Goal: Entertainment & Leisure: Consume media (video, audio)

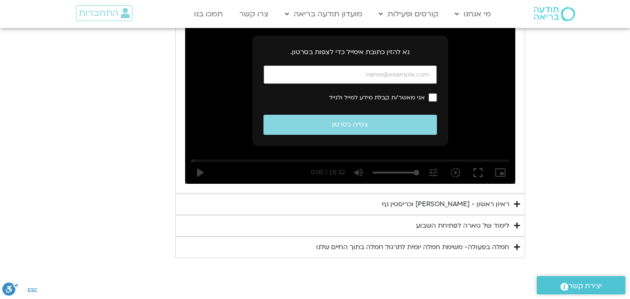
click at [363, 76] on input "כתובת אימייל" at bounding box center [351, 74] width 174 height 19
type input "צ"
type input "[EMAIL_ADDRESS][DOMAIN_NAME]"
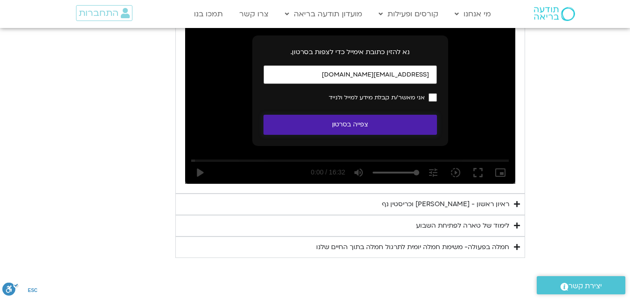
click at [384, 129] on button "צפייה בסרטון" at bounding box center [351, 125] width 174 height 20
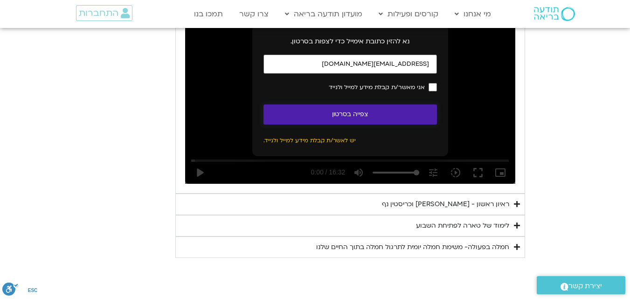
click at [386, 117] on button "צפייה בסרטון" at bounding box center [351, 115] width 174 height 20
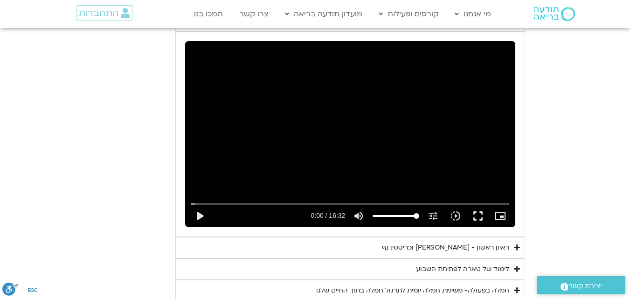
scroll to position [506, 0]
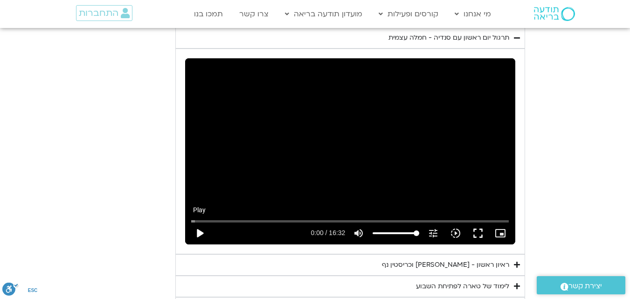
click at [196, 231] on button "play_arrow" at bounding box center [200, 233] width 22 height 22
click at [321, 182] on div "Skip ad 3:04 pause 5:34 / 16:32 volume_up Mute tune Resolution Auto 240p slow_m…" at bounding box center [350, 151] width 330 height 186
click at [287, 220] on input "Seek" at bounding box center [350, 221] width 318 height 6
click at [200, 235] on button "play_arrow" at bounding box center [200, 233] width 22 height 22
click at [266, 222] on input "Seek" at bounding box center [350, 221] width 318 height 6
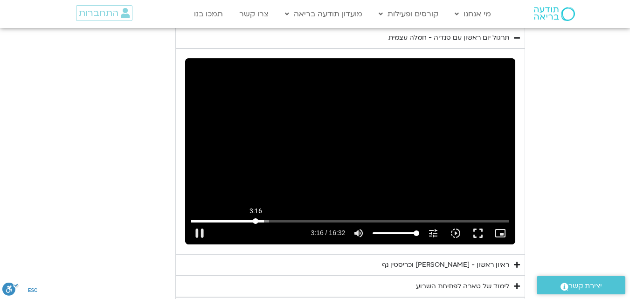
click at [256, 218] on input "Seek" at bounding box center [350, 221] width 318 height 6
click at [203, 231] on button "pause" at bounding box center [200, 233] width 22 height 22
click at [283, 221] on input "Seek" at bounding box center [350, 221] width 318 height 6
click at [200, 232] on button "play_arrow" at bounding box center [200, 233] width 22 height 22
click at [280, 221] on input "Seek" at bounding box center [350, 221] width 318 height 6
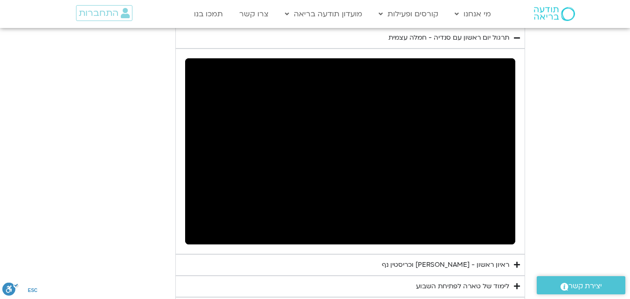
click at [592, 166] on section "יום ראשון - חמלה עצמית השבוע שלנו מתחיל מהבסיס, תרגול של חמלה עצמית – נוכחת וקש…" at bounding box center [315, 104] width 630 height 429
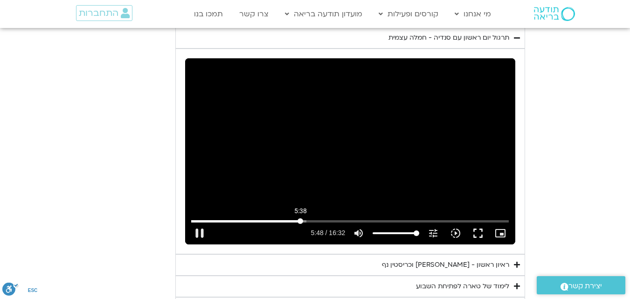
click at [301, 223] on input "Seek" at bounding box center [350, 221] width 318 height 6
click at [299, 223] on input "Seek" at bounding box center [350, 221] width 318 height 6
click at [293, 222] on input "Seek" at bounding box center [350, 221] width 318 height 6
click at [314, 223] on input "Seek" at bounding box center [350, 221] width 318 height 6
click at [311, 223] on input "Seek" at bounding box center [350, 221] width 318 height 6
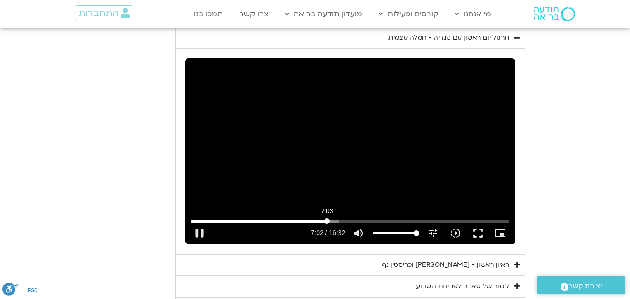
click at [327, 221] on input "Seek" at bounding box center [350, 221] width 318 height 6
click at [323, 222] on input "Seek" at bounding box center [350, 221] width 318 height 6
click at [430, 266] on div "ראיון ראשון - [PERSON_NAME] וכריסטין נף" at bounding box center [445, 264] width 127 height 11
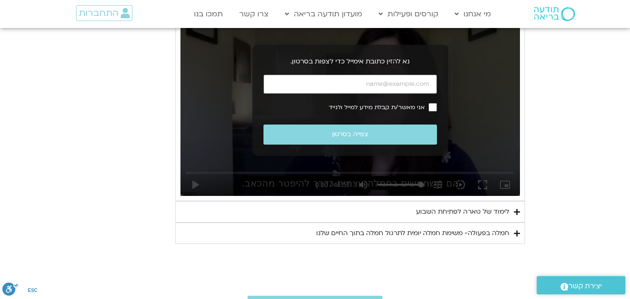
scroll to position [779, 0]
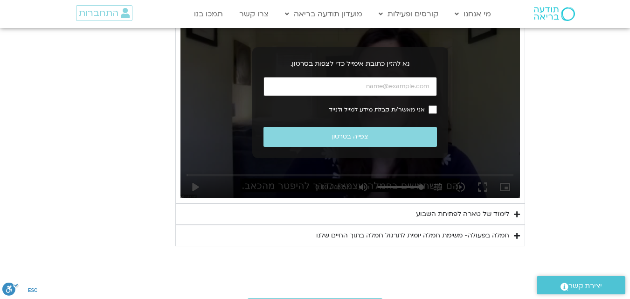
click at [414, 90] on input "כתובת אימייל" at bounding box center [351, 86] width 174 height 19
type input "992.52"
type input "m"
type input "992.52"
type input "mi"
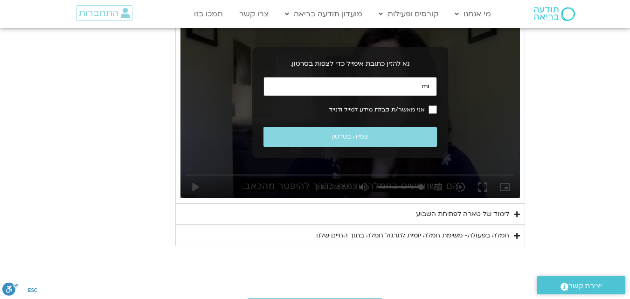
type input "992.52"
type input "[EMAIL_ADDRESS][DOMAIN_NAME]"
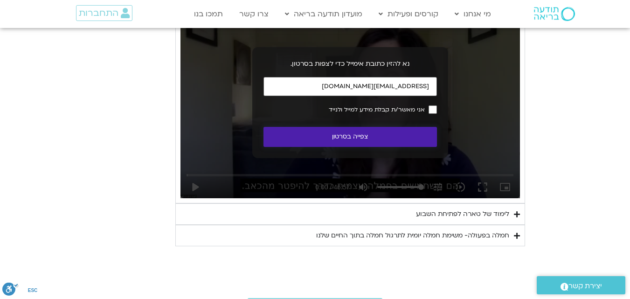
click at [371, 140] on button "צפייה בסרטון" at bounding box center [351, 137] width 174 height 20
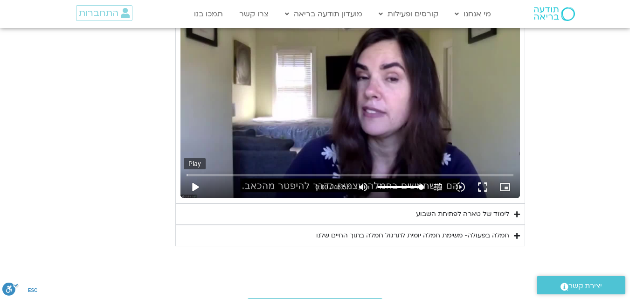
click at [194, 187] on button "play_arrow" at bounding box center [195, 187] width 22 height 22
type input "992.52"
type input "0.030368"
type input "992.52"
type input "0.163645"
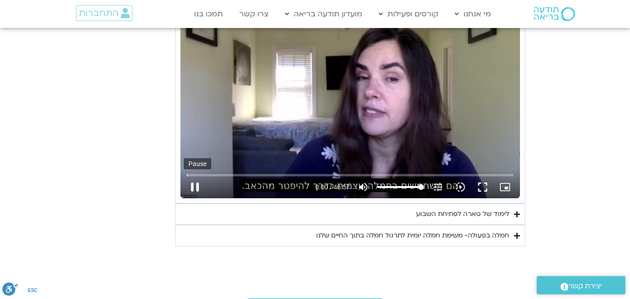
type input "992.52"
type input "0.300402"
type input "992.52"
type input "0.428472"
type input "992.52"
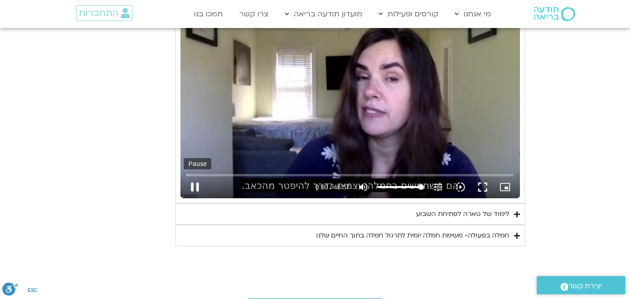
type input "0.554845"
type input "992.52"
type input "0.683937"
type input "992.52"
type input "0.816358"
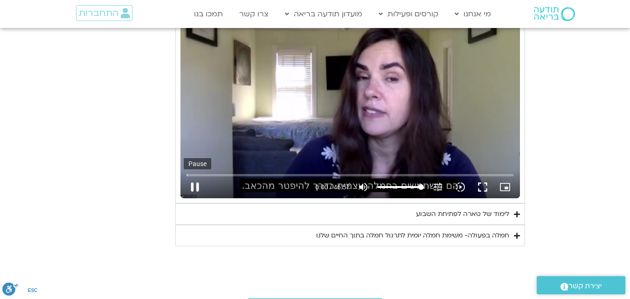
type input "992.52"
type input "0.951128"
type input "992.52"
type input "1.200398"
type input "992.52"
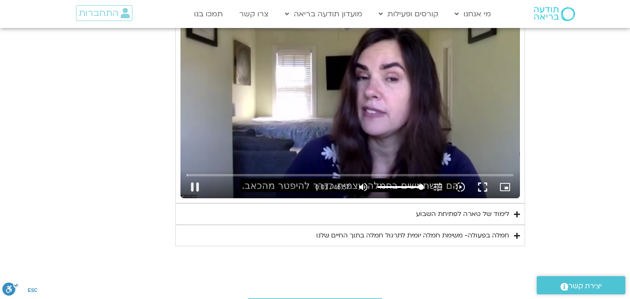
type input "1.315802"
type input "992.52"
type input "1.382644"
type input "992.52"
type input "1.467192"
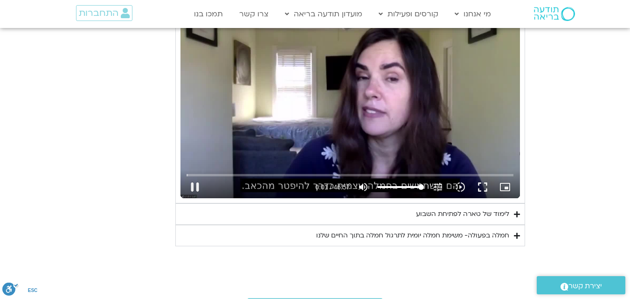
type input "992.52"
type input "1.717342"
type input "992.52"
type input "1.800413"
type input "992.52"
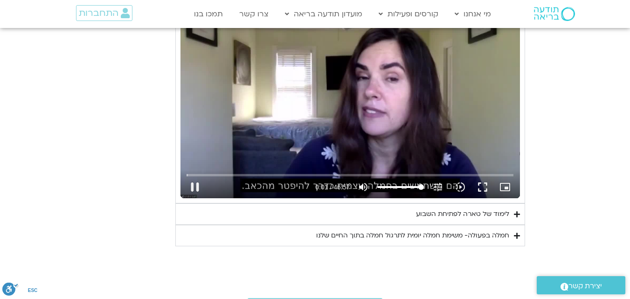
type input "1.872147"
type input "992.52"
type input "2.118857"
type input "992.52"
type input "2.137046"
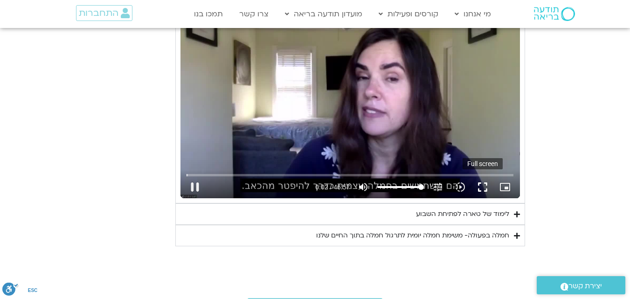
type input "992.52"
type input "2.384408"
type input "992.52"
type input "2.433838"
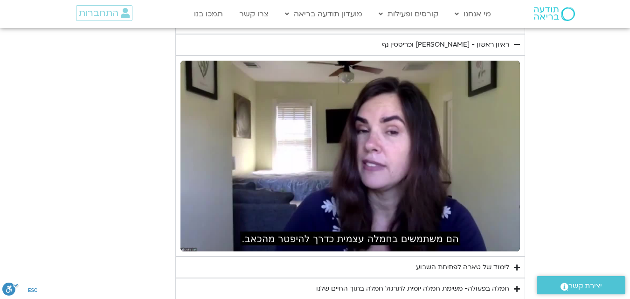
scroll to position [724, 0]
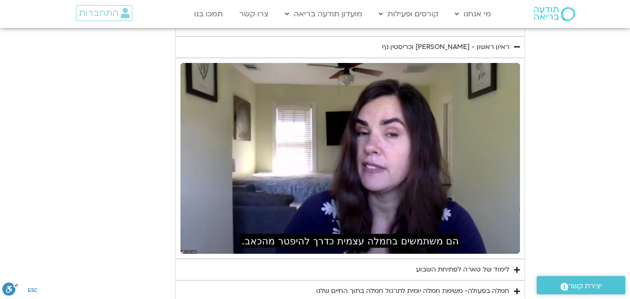
type input "992.52"
type input "158.107774"
type input "992.52"
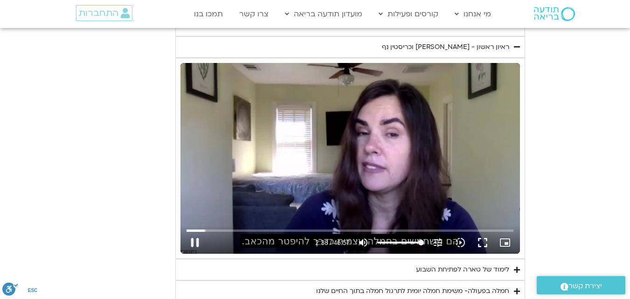
type input "158.26077"
type input "992.52"
type input "158.341411"
type input "992.52"
type input "158.390143"
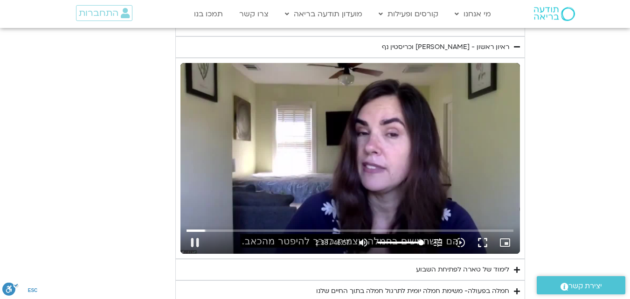
type input "992.52"
type input "158.516441"
type input "992.52"
click at [432, 157] on div "Skip ad 44:38 pause 2:38 / 46:57 volume_up Mute tune Resolution Auto 720p slow_…" at bounding box center [351, 158] width 340 height 191
type input "158.725071"
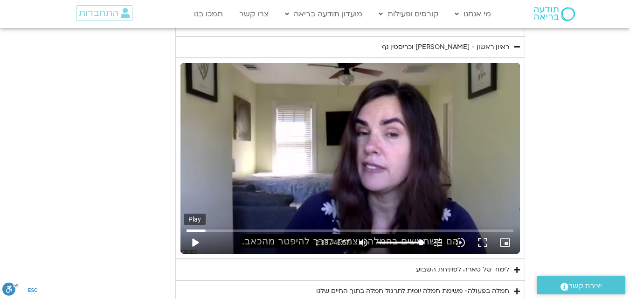
type input "992.52"
click at [196, 240] on button "play_arrow" at bounding box center [195, 242] width 22 height 22
type input "158.725127"
type input "992.52"
type input "158.761512"
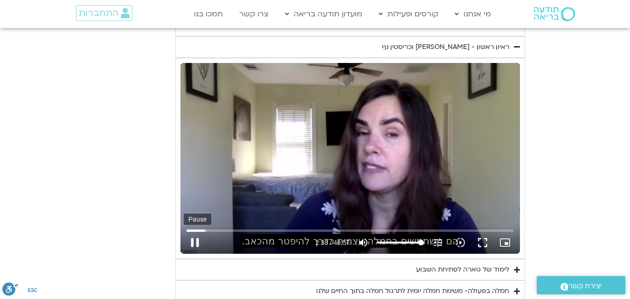
type input "992.52"
type input "158.890654"
type input "992.52"
type input "159.023708"
type input "992.52"
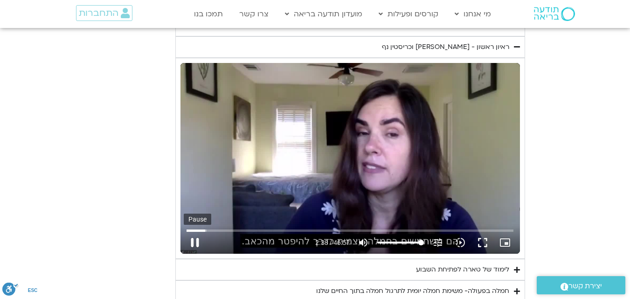
type input "159.156033"
type input "992.52"
type input "159.289771"
type input "992.52"
type input "159.424108"
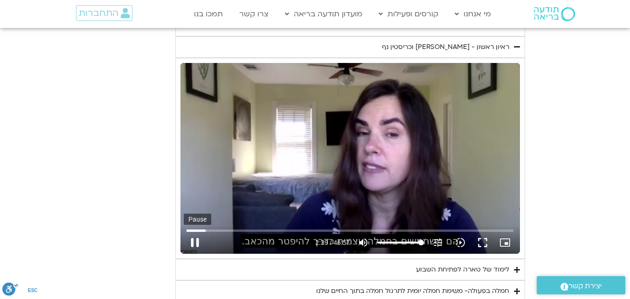
type input "992.52"
type input "159.556544"
type input "992.52"
type input "159.691625"
type input "992.52"
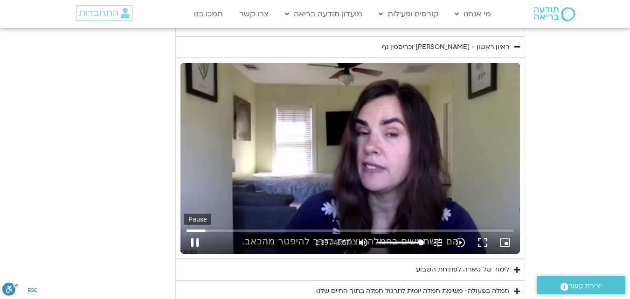
type input "159.823932"
type input "992.52"
type input "159.956278"
type input "992.52"
type input "160.090257"
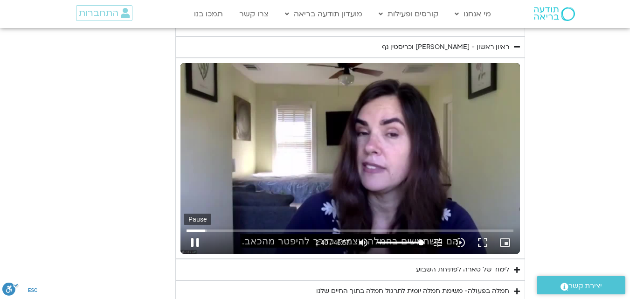
type input "992.52"
type input "160.224804"
type input "992.52"
type input "160.357265"
type input "992.52"
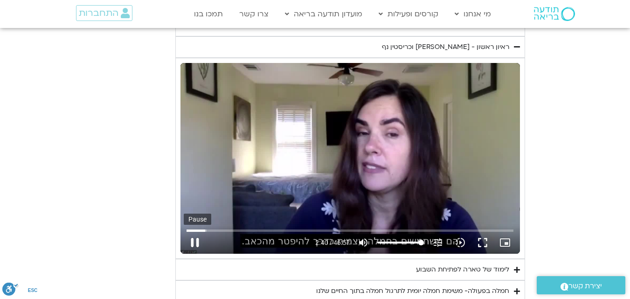
type input "160.491785"
type input "992.52"
type input "160.623561"
type input "992.52"
type input "160.758772"
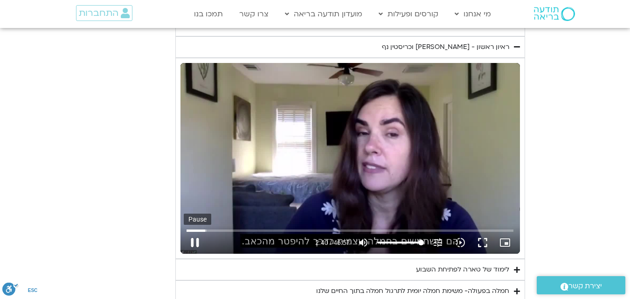
type input "992.52"
type input "160.894413"
type input "992.52"
type input "161.025129"
type input "992.52"
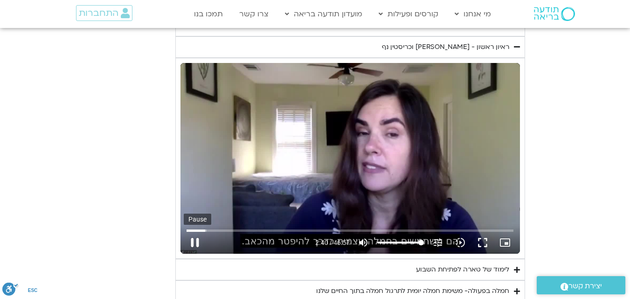
type input "161.15922"
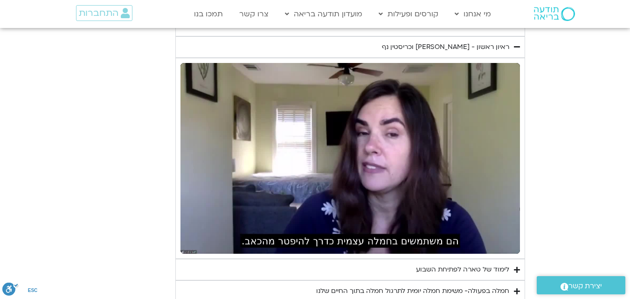
type input "992.52"
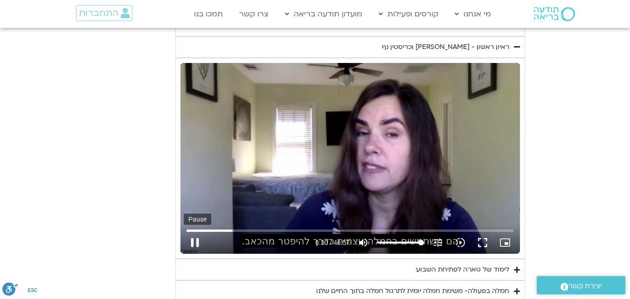
type input "390.509855"
type input "992.52"
type input "390.593356"
type input "992.52"
type input "390.793837"
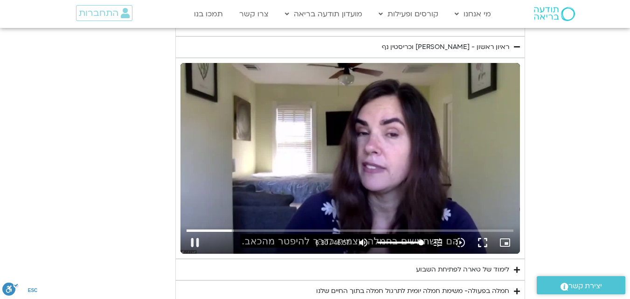
type input "992.52"
type input "390.927359"
type input "992.52"
type input "390.993878"
type input "992.52"
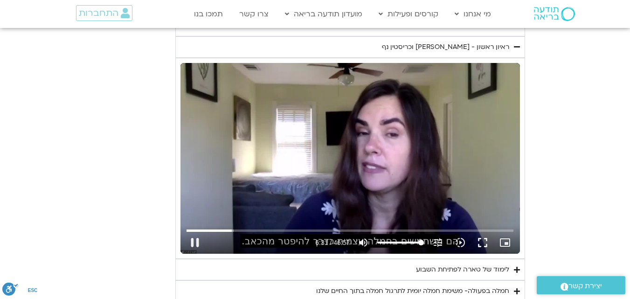
type input "391.194044"
type input "992.52"
type input "391.243883"
type input "992.52"
type input "391.342558"
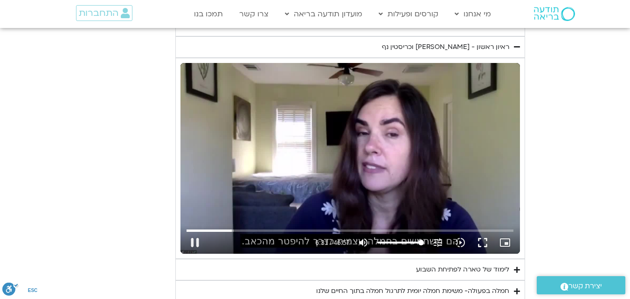
type input "992.52"
type input "391.594408"
type input "992.52"
click at [241, 189] on div "Skip ad 2:57 pause 6:31 / 46:57 volume_up Mute tune Resolution Auto 720p slow_m…" at bounding box center [351, 158] width 340 height 191
type input "391.723114"
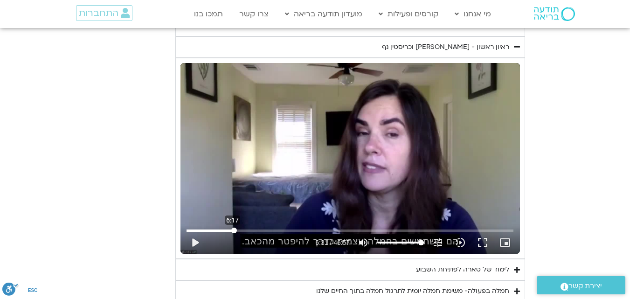
click at [232, 229] on input "Seek" at bounding box center [350, 231] width 327 height 6
click at [193, 243] on button "play_arrow" at bounding box center [195, 242] width 22 height 22
type input "992.52"
type input "391.731019"
type input "992.52"
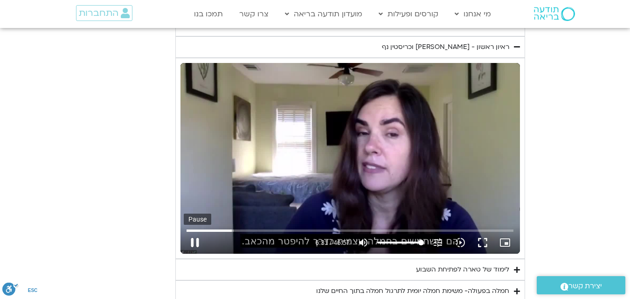
type input "391.863345"
type input "992.52"
type input "391.99674"
type input "992.52"
type input "392.129721"
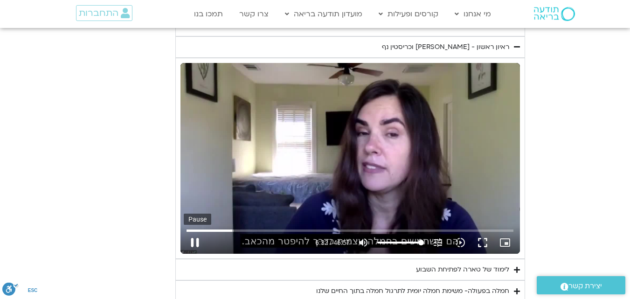
type input "992.52"
type input "392.389519"
type input "992.52"
type input "392.519734"
type input "992.52"
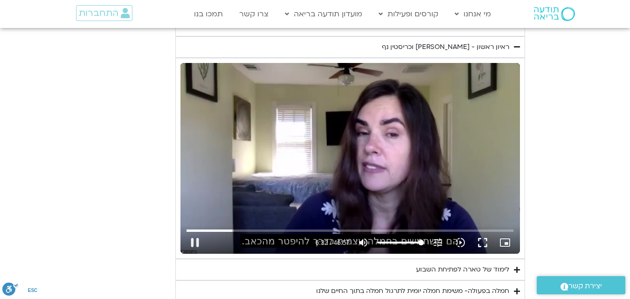
type input "392.651922"
type input "992.52"
type input "392.764996"
type input "992.52"
type input "392.909352"
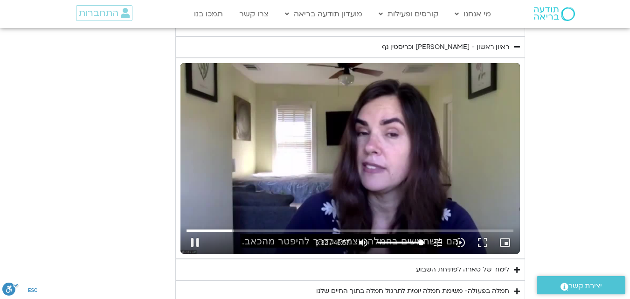
type input "992.52"
type input "393.035234"
type input "992.52"
type input "393.164682"
type input "992.52"
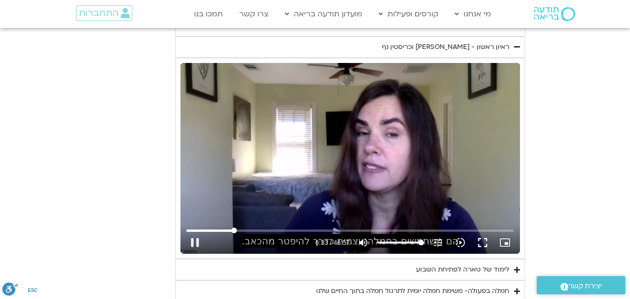
type input "393.432121"
type input "992.52"
type input "393.566705"
type input "992.52"
type input "393.698687"
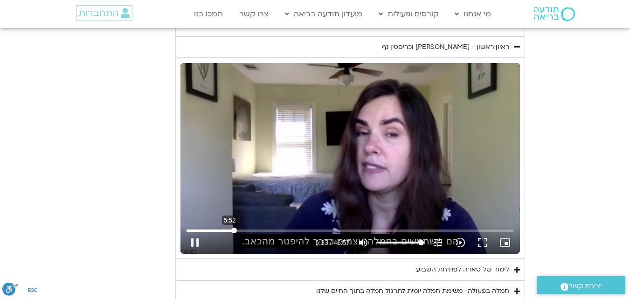
type input "992.52"
type input "393.832707"
type input "992.52"
type input "393.964779"
type input "992.52"
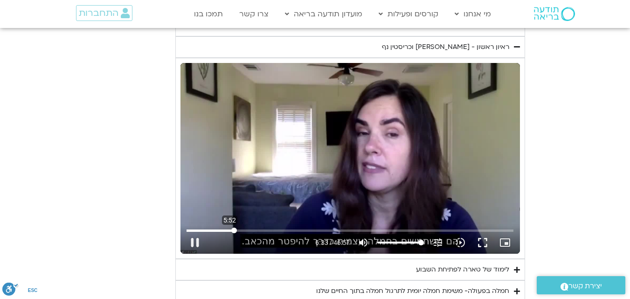
type input "394.202699"
type input "992.52"
type input "394.234942"
type input "992.52"
type input "394.366083"
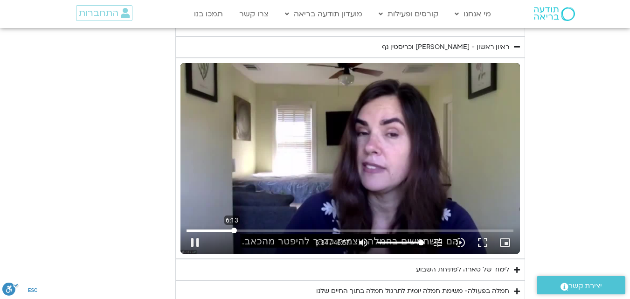
type input "992.52"
type input "394.500055"
type input "992.52"
type input "394.633501"
type input "992.52"
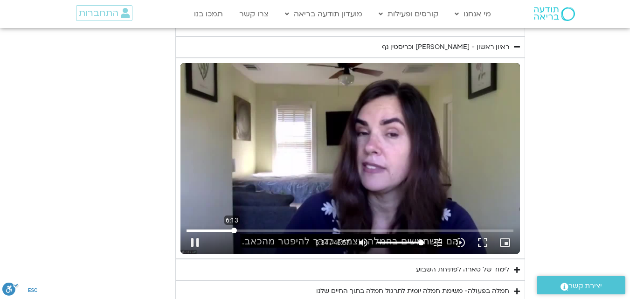
type input "394.766817"
type input "992.52"
type input "372.811331657465"
type input "992.52"
click at [232, 228] on input "Seek" at bounding box center [350, 231] width 327 height 6
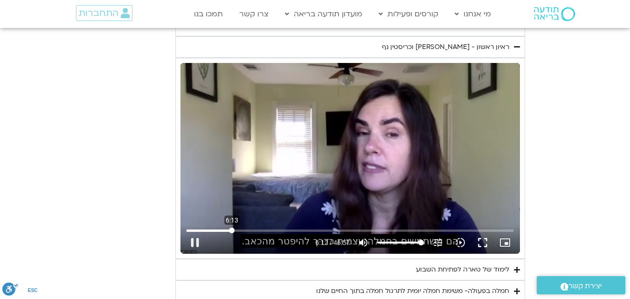
type input "372.811331"
type input "992.52"
type input "372.888522"
type input "992.52"
type input "373.021538"
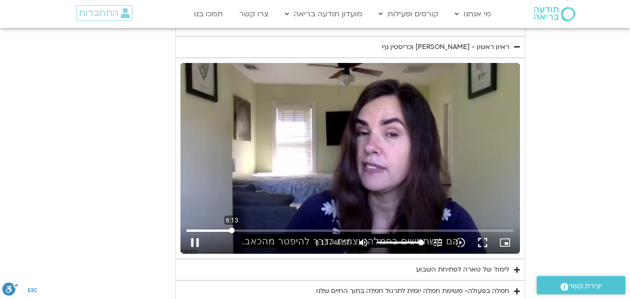
type input "992.52"
type input "373.155518"
type input "992.52"
type input "373.288483"
type input "992.52"
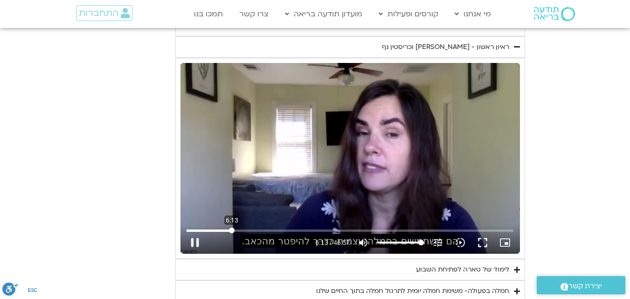
type input "373.422743"
type input "992.52"
type input "373.673841"
type input "992.52"
type input "373.807677"
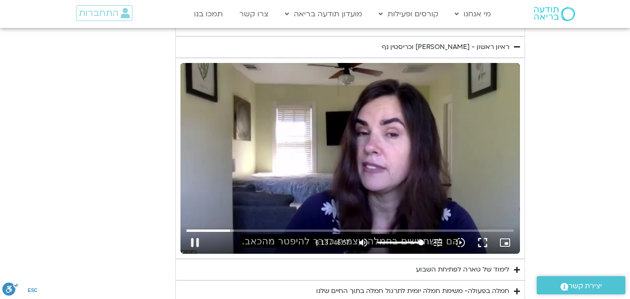
type input "992.52"
type input "373.938291"
type input "992.52"
type input "374.073175"
type input "992.52"
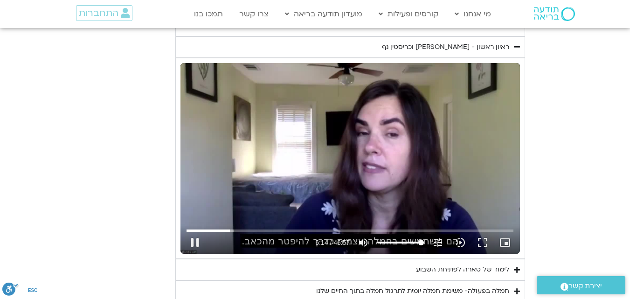
type input "374.206795"
type input "992.52"
type input "374.340216"
type input "992.52"
type input "374.473631"
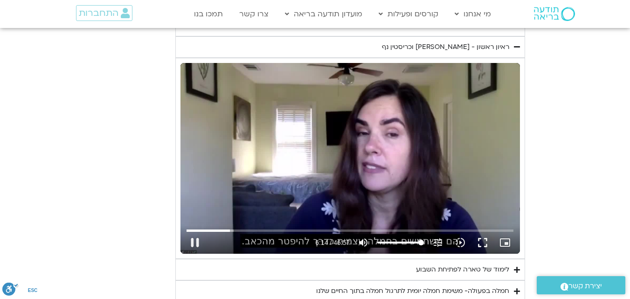
type input "992.52"
type input "374.607128"
type input "992.52"
type input "374.740979"
type input "992.52"
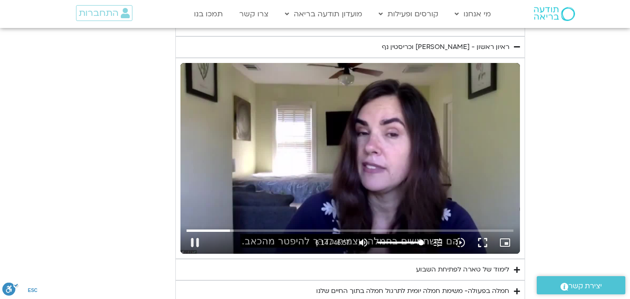
click at [239, 181] on div "Skip ad 6:13 pause 6:14 / 46:57 volume_up Mute tune Resolution Auto 720p slow_m…" at bounding box center [351, 158] width 340 height 191
type input "374.965516"
click at [239, 181] on div "Skip ad 6:13 play_arrow 6:14 / 46:57 volume_up Mute tune Resolution Auto 720p s…" at bounding box center [351, 158] width 340 height 191
type input "992.52"
type input "375.034467"
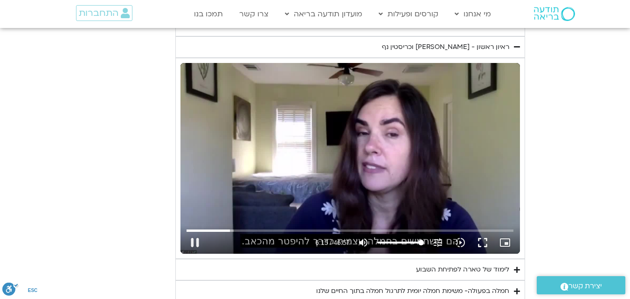
type input "992.52"
type input "375.112269"
click at [229, 213] on div "Skip ad 5:40 pause 9:33 / 46:57 volume_up Mute tune Resolution Auto 720p slow_m…" at bounding box center [351, 158] width 340 height 191
click at [194, 247] on button "play_arrow" at bounding box center [195, 242] width 22 height 22
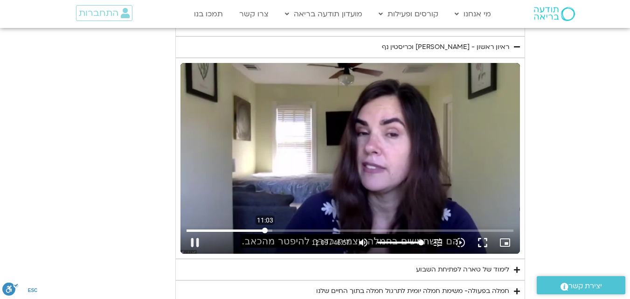
click at [265, 230] on input "Seek" at bounding box center [350, 231] width 327 height 6
click at [266, 228] on input "Seek" at bounding box center [350, 231] width 327 height 6
click at [274, 198] on div "Skip ad 11:07 pause 11:08 / 46:57 volume_up Mute tune Resolution Auto 720p slow…" at bounding box center [351, 158] width 340 height 191
click at [274, 198] on div "Skip ad 11:07 play_arrow 11:08 / 46:57 volume_up Mute tune Resolution Auto 720p…" at bounding box center [351, 158] width 340 height 191
click at [267, 167] on div "Skip ad 11:07 pause 12:10 / 46:57 volume_up Mute tune Resolution Auto 720p slow…" at bounding box center [351, 158] width 340 height 191
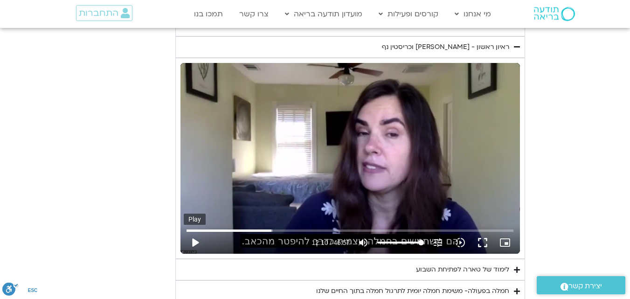
click at [192, 237] on button "play_arrow" at bounding box center [195, 242] width 22 height 22
click at [250, 155] on div "Skip ad 0:21 pause 20:12 / 46:57 volume_up Mute tune Resolution Auto 720p slow_…" at bounding box center [351, 158] width 340 height 191
